Goal: Find specific page/section: Find specific page/section

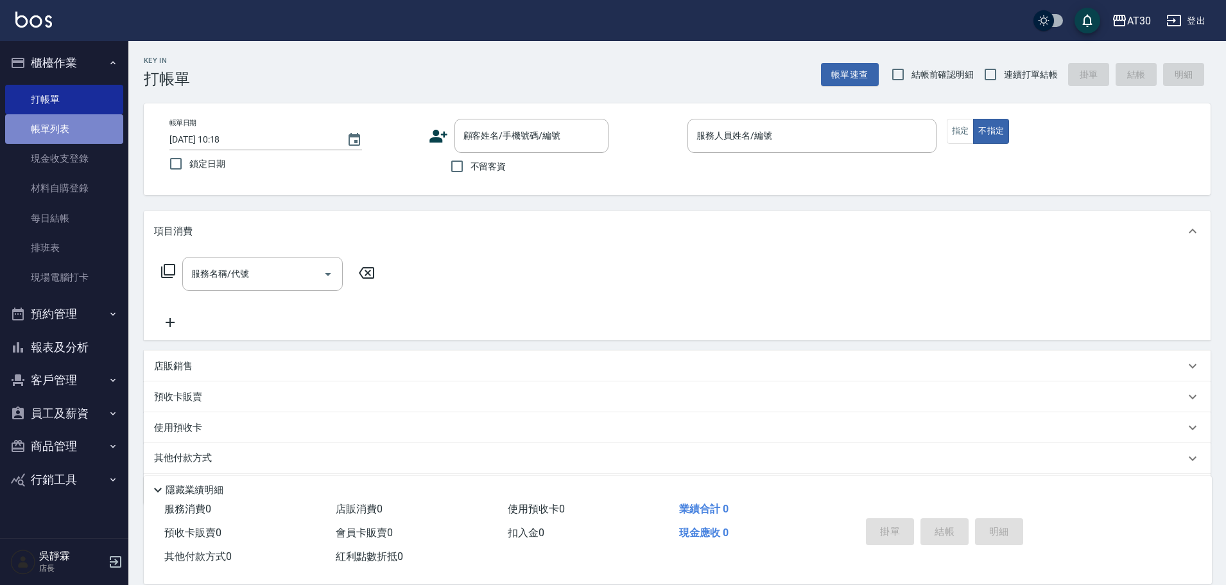
click at [54, 128] on link "帳單列表" at bounding box center [64, 129] width 118 height 30
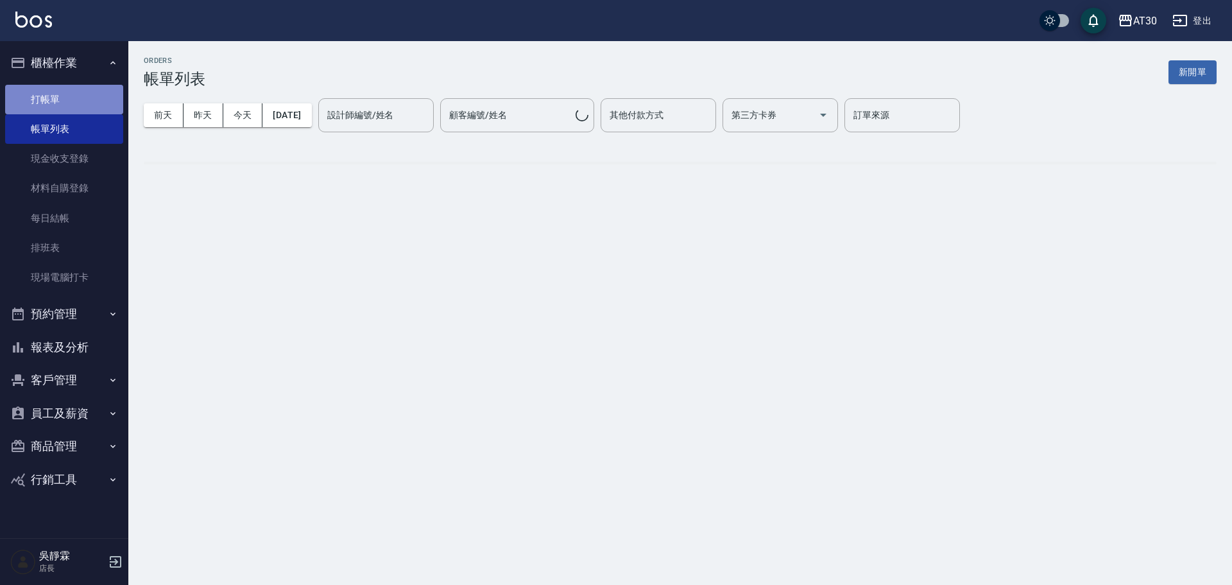
click at [54, 89] on link "打帳單" at bounding box center [64, 100] width 118 height 30
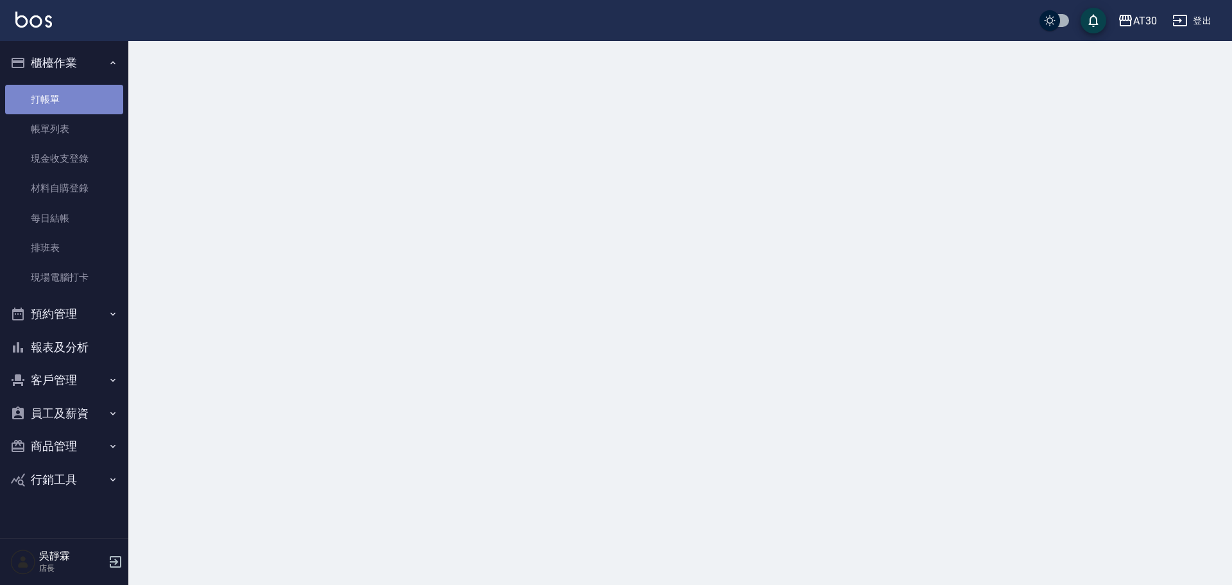
click at [54, 89] on link "打帳單" at bounding box center [64, 100] width 118 height 30
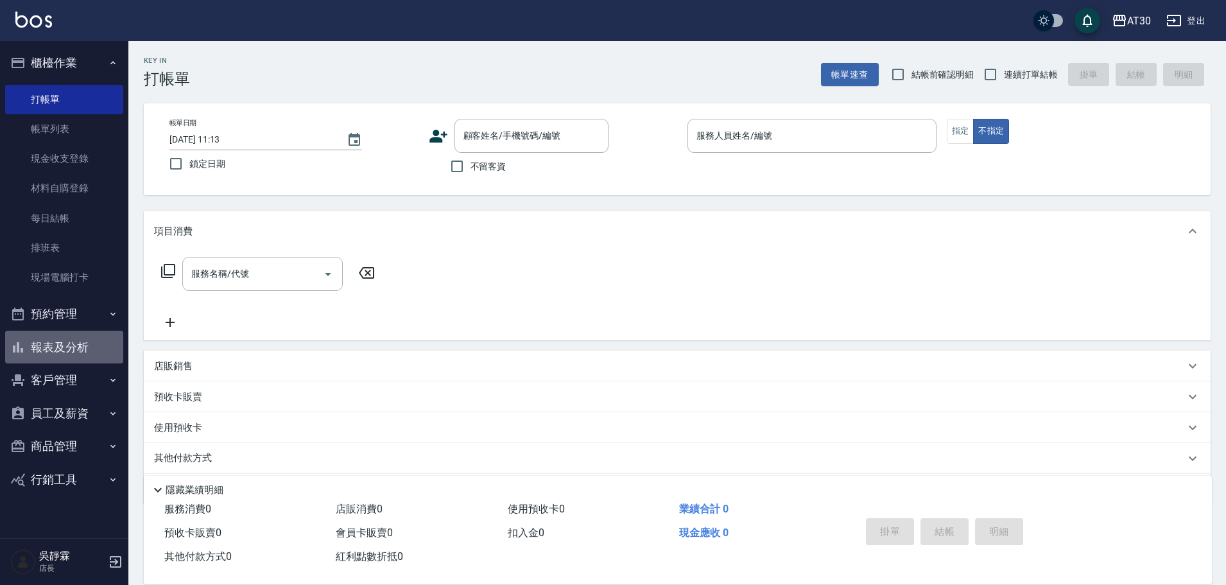
click at [81, 351] on button "報表及分析" at bounding box center [64, 346] width 118 height 33
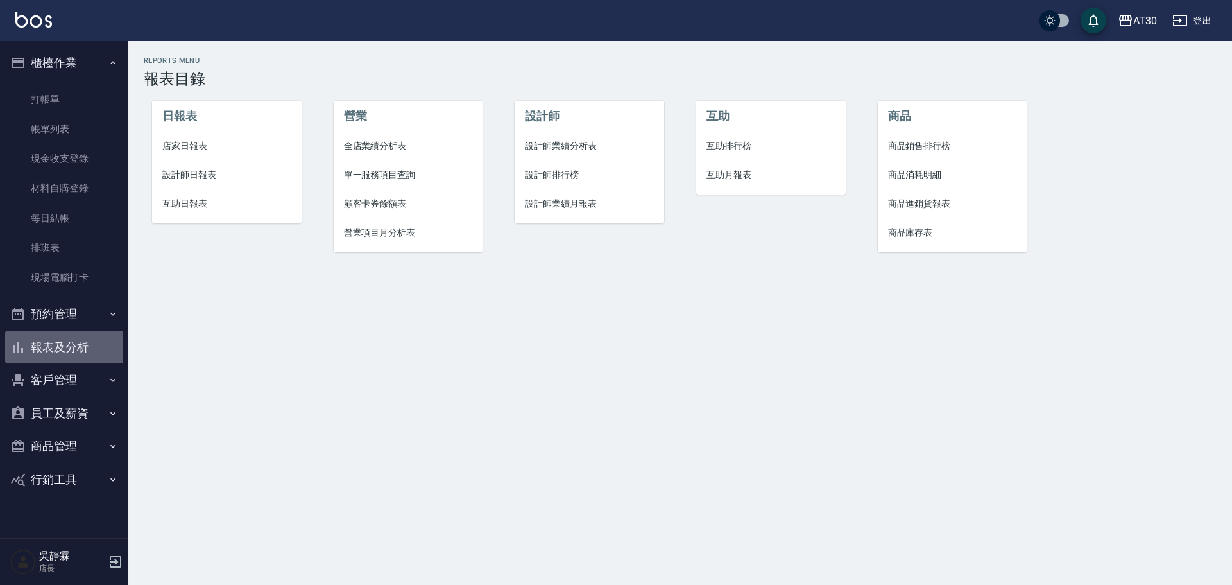
click at [81, 351] on button "報表及分析" at bounding box center [64, 346] width 118 height 33
click at [70, 347] on button "報表及分析" at bounding box center [64, 346] width 118 height 33
click at [180, 154] on li "店家日報表" at bounding box center [227, 146] width 150 height 29
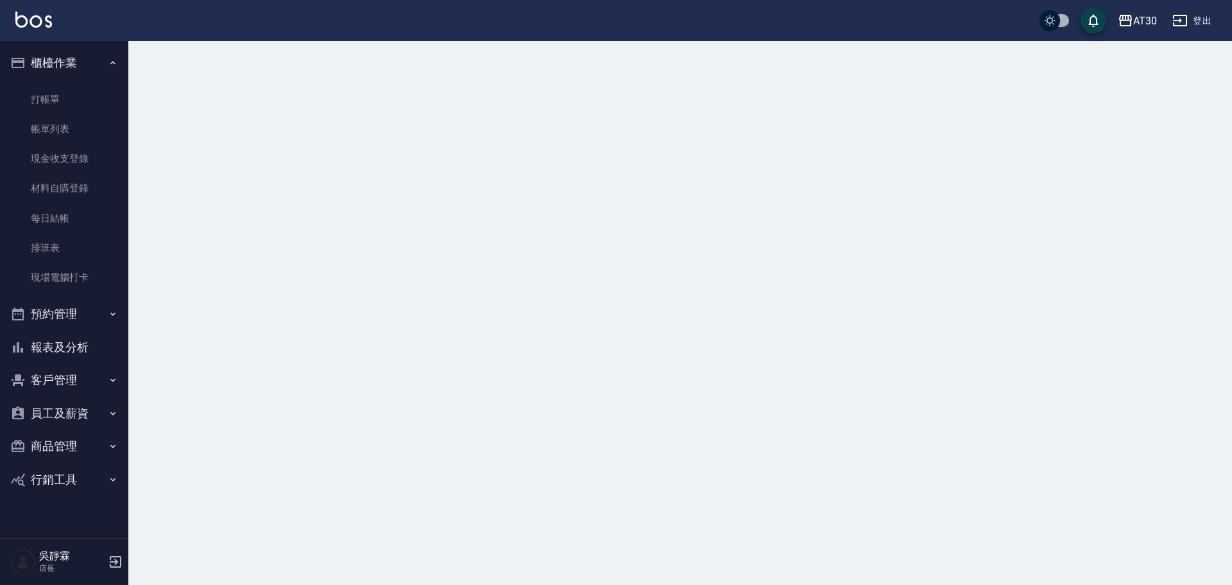
click at [180, 154] on div at bounding box center [616, 292] width 1232 height 585
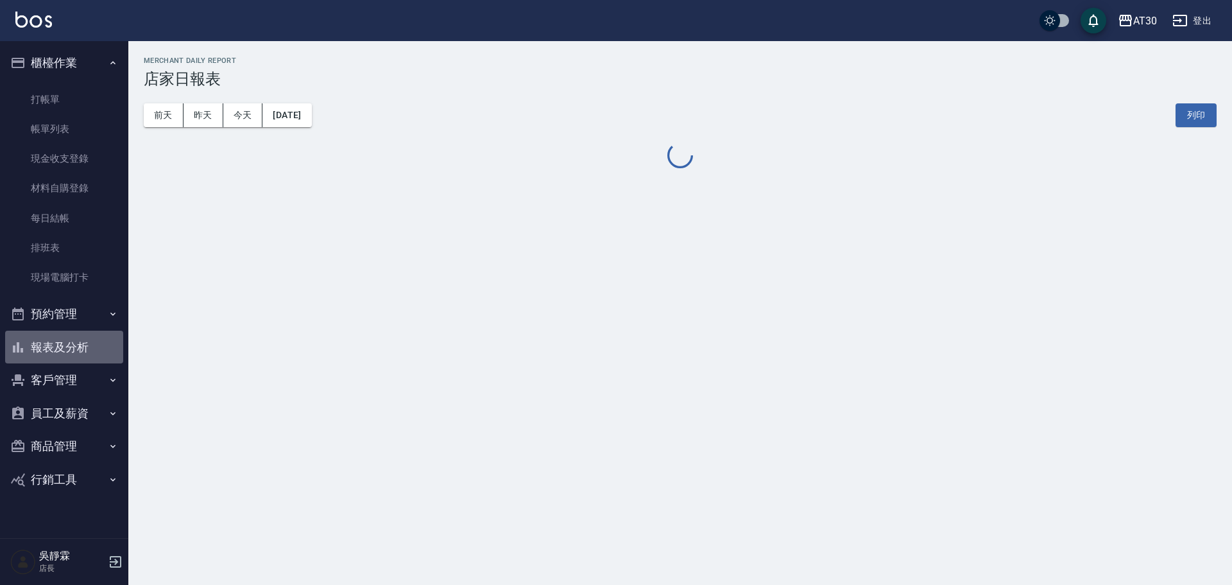
click at [76, 354] on button "報表及分析" at bounding box center [64, 346] width 118 height 33
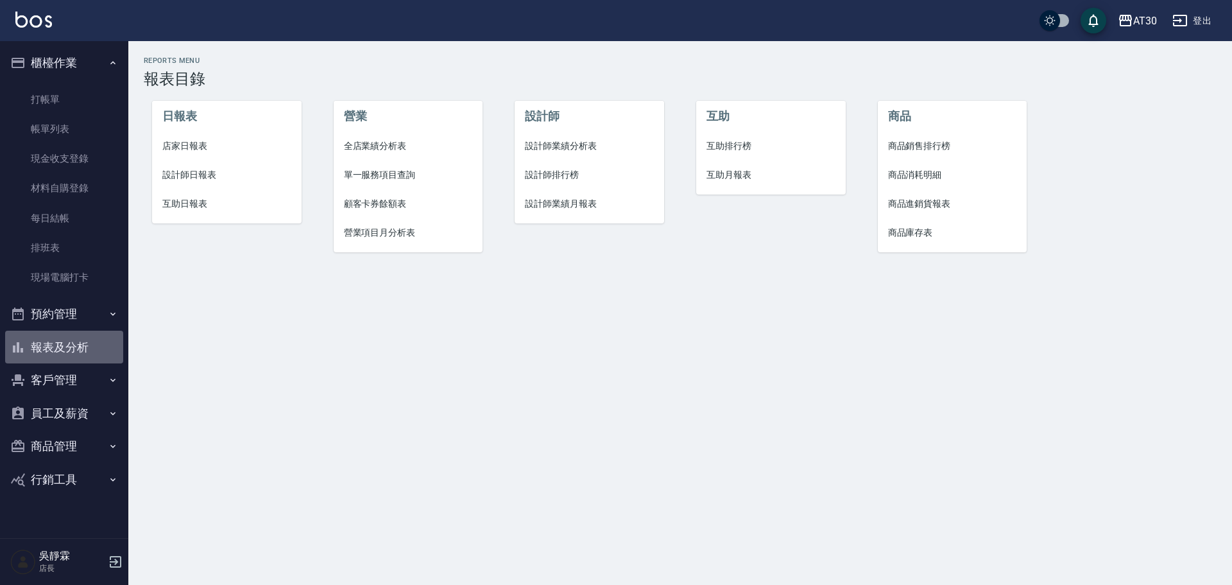
click at [76, 354] on button "報表及分析" at bounding box center [64, 346] width 118 height 33
click at [872, 491] on div "Reports Menu 報表目錄 日報表 店家日報表 設計師日報表 互助日報表 營業 全店業績分析表 單一服務項目查詢 顧客卡券餘額表 營業項目月分析表 設…" at bounding box center [616, 292] width 1232 height 585
click at [871, 316] on div "Reports Menu 報表目錄 日報表 店家日報表 設計師日報表 互助日報表 營業 全店業績分析表 單一服務項目查詢 顧客卡券餘額表 營業項目月分析表 設…" at bounding box center [616, 292] width 1232 height 585
